Goal: Transaction & Acquisition: Purchase product/service

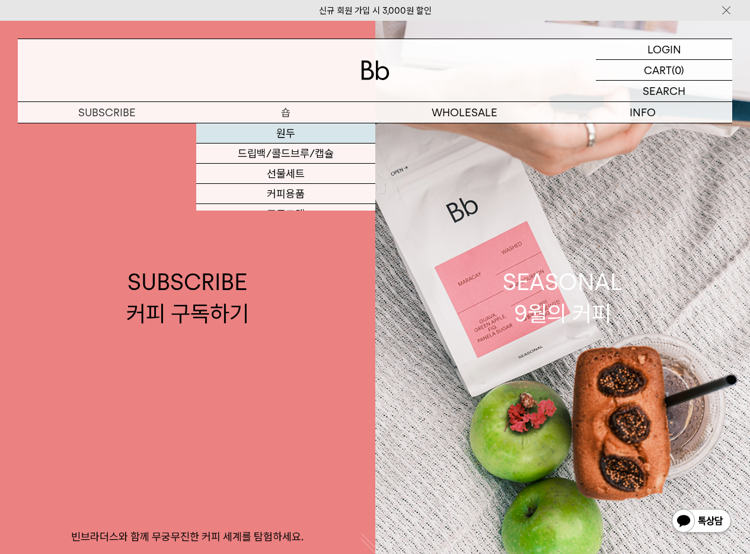
click at [285, 127] on link "원두" at bounding box center [285, 133] width 178 height 20
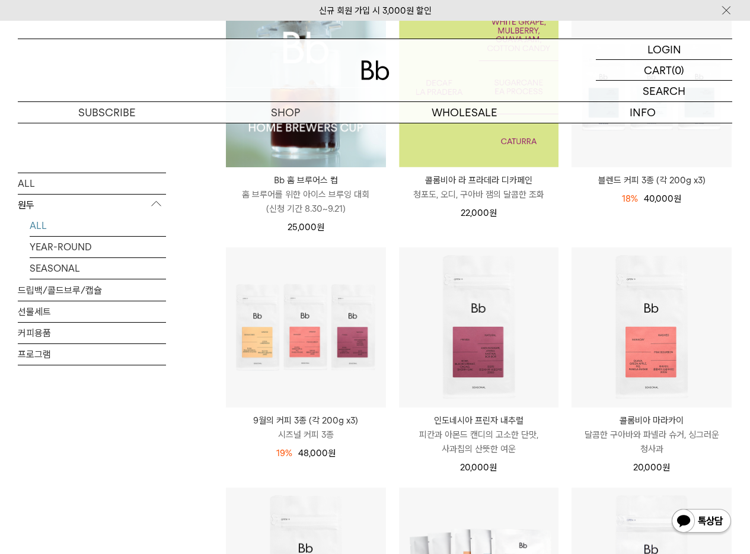
scroll to position [391, 0]
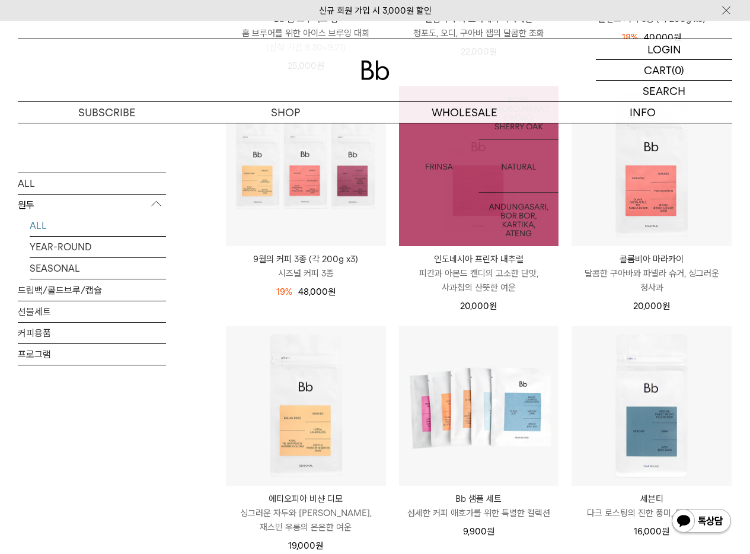
click at [509, 190] on img at bounding box center [479, 166] width 160 height 160
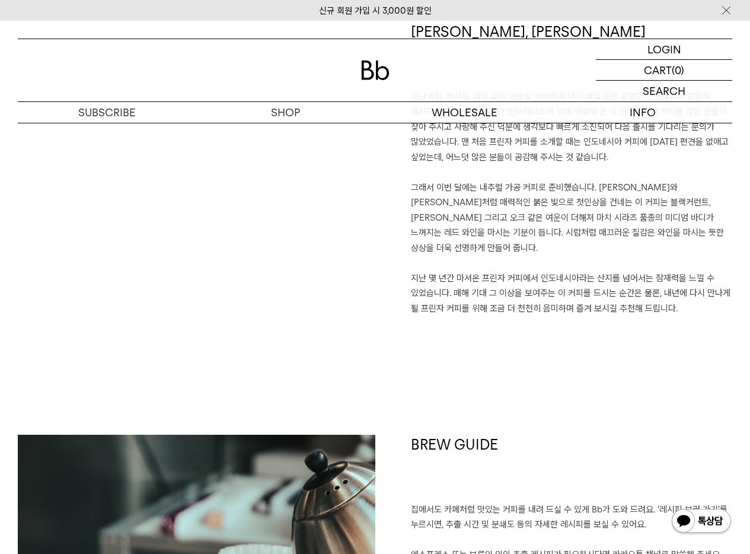
scroll to position [671, 0]
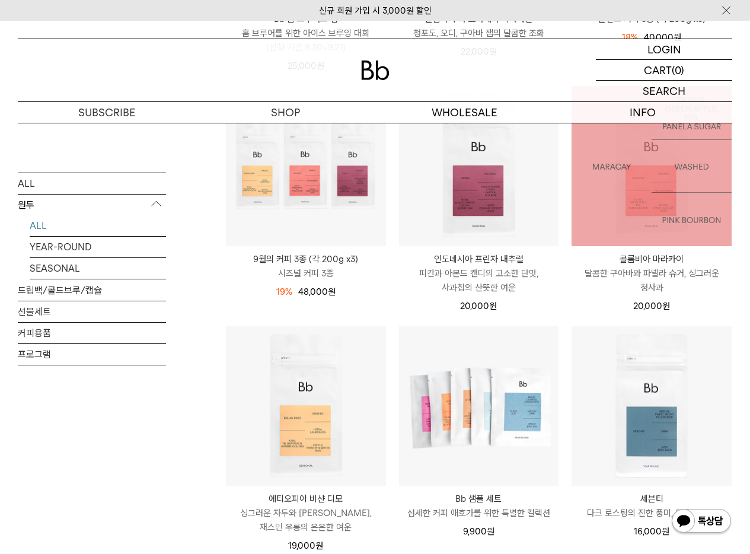
click at [636, 200] on img at bounding box center [652, 166] width 160 height 160
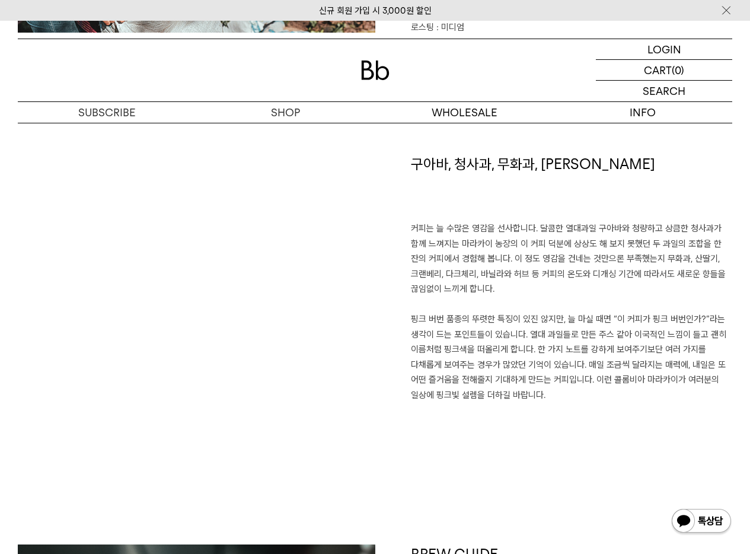
scroll to position [803, 0]
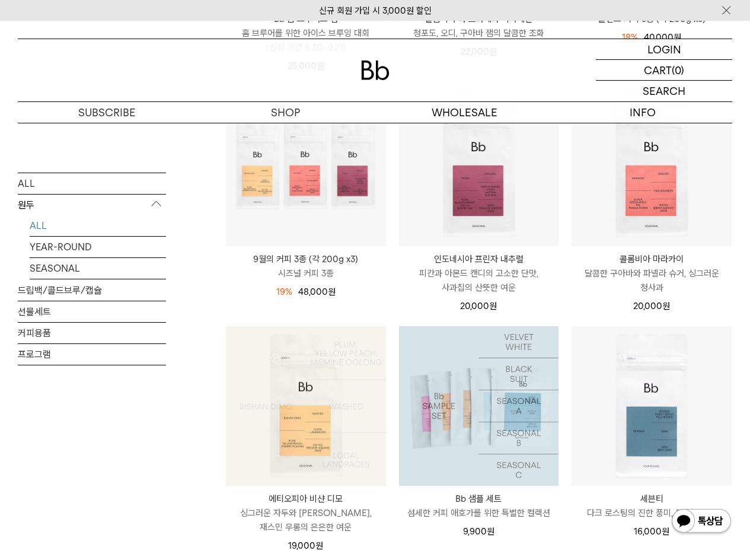
click at [316, 446] on img at bounding box center [306, 406] width 160 height 160
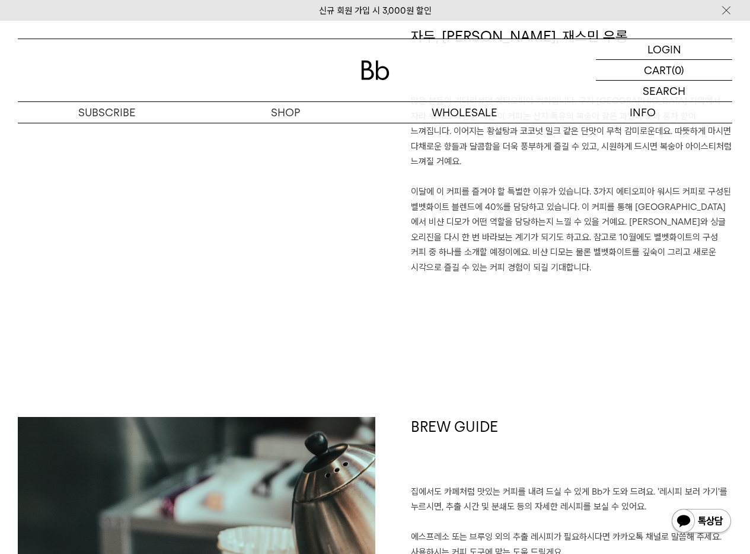
scroll to position [1002, 0]
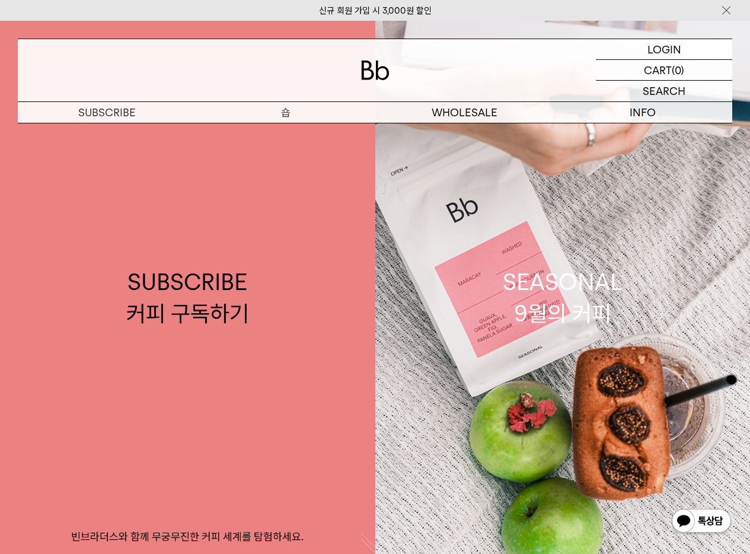
click at [271, 113] on p "숍" at bounding box center [285, 112] width 178 height 21
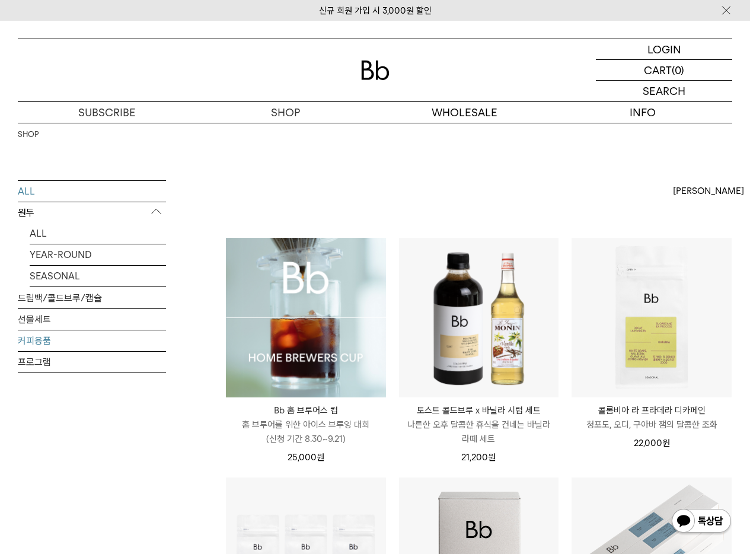
click at [66, 337] on link "커피용품" at bounding box center [92, 340] width 148 height 21
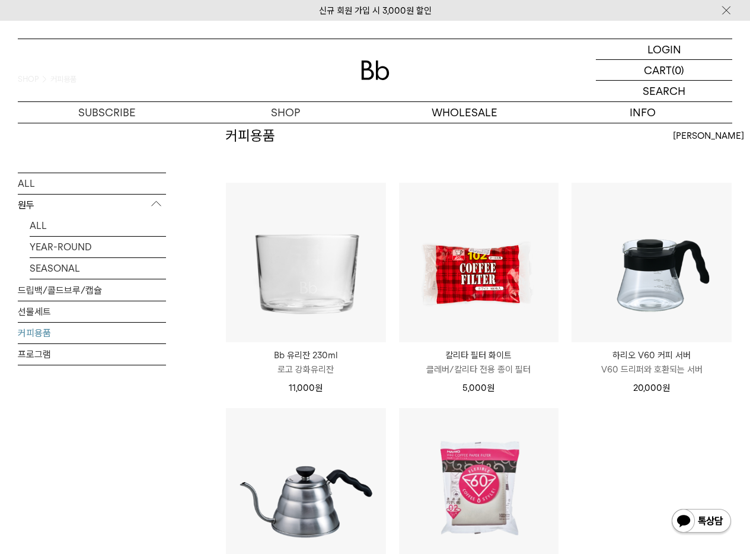
scroll to position [116, 0]
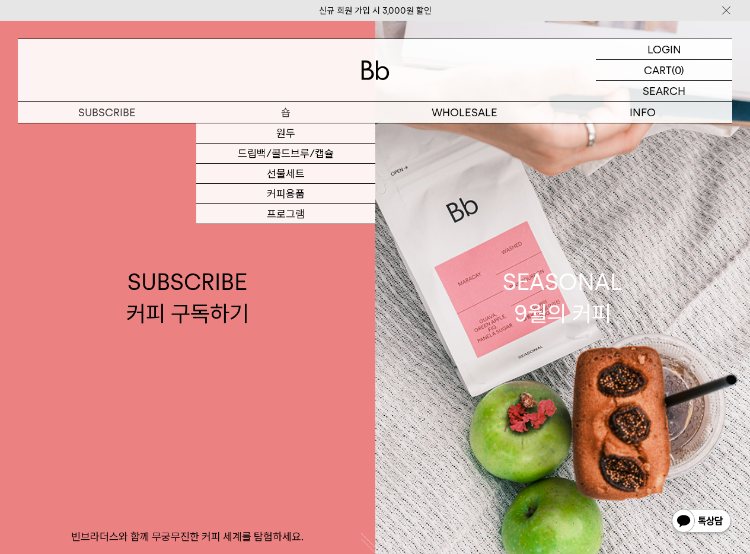
click at [291, 135] on link "원두" at bounding box center [285, 133] width 178 height 20
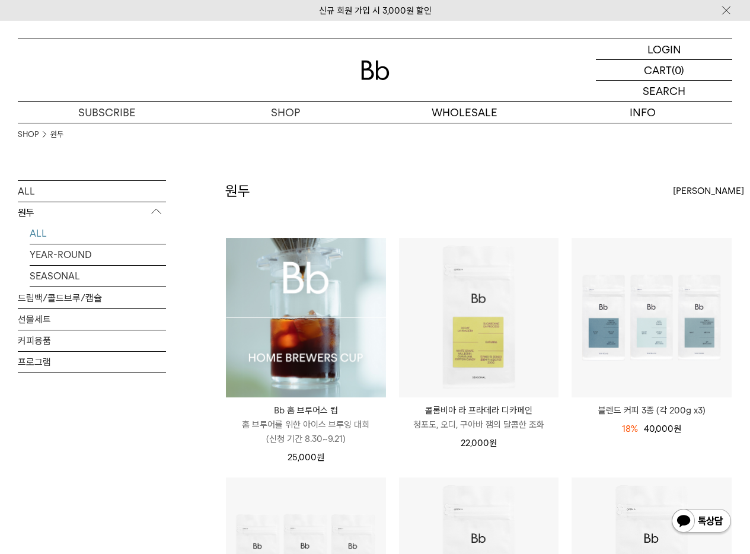
click at [285, 292] on img at bounding box center [306, 318] width 160 height 160
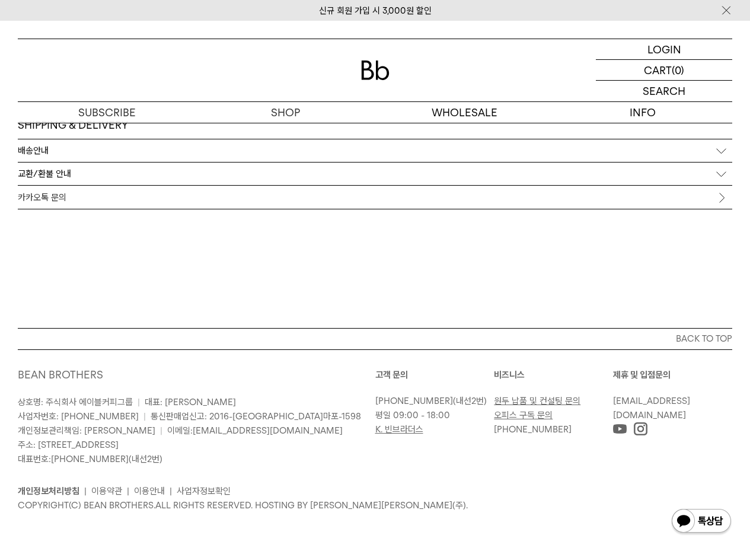
scroll to position [5402, 0]
